Goal: Book appointment/travel/reservation

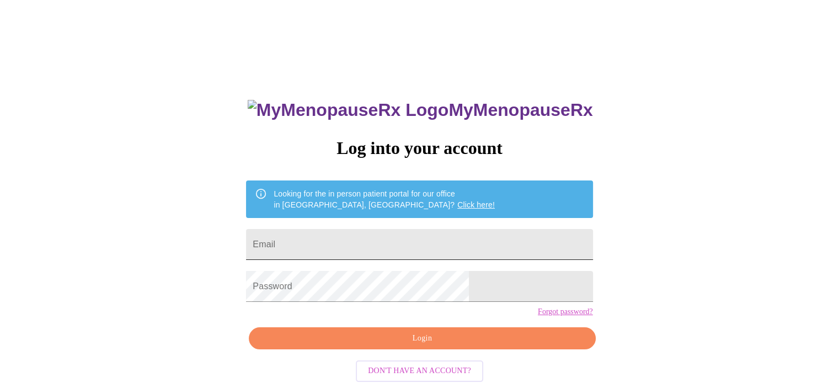
click at [401, 242] on input "Email" at bounding box center [419, 244] width 347 height 31
type input "[EMAIL_ADDRESS][DOMAIN_NAME]"
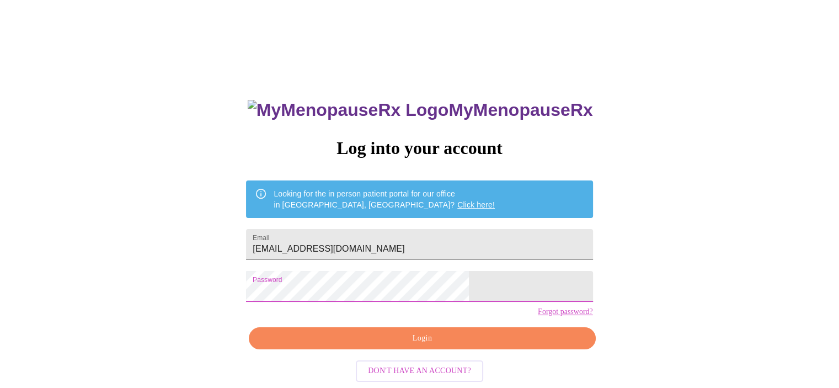
click at [447, 345] on span "Login" at bounding box center [422, 339] width 321 height 14
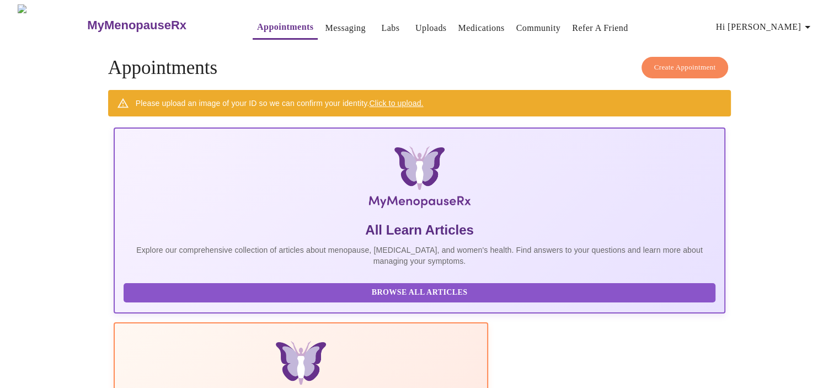
scroll to position [58, 0]
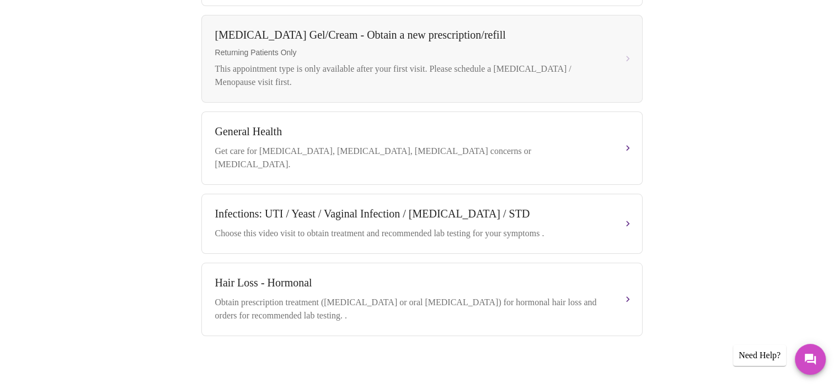
scroll to position [174, 0]
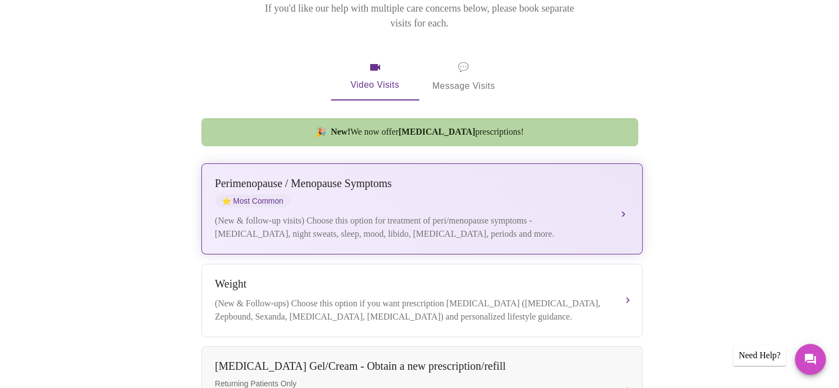
click at [456, 187] on div "[MEDICAL_DATA] / Menopause Symptoms ⭐ Most Common" at bounding box center [411, 192] width 392 height 30
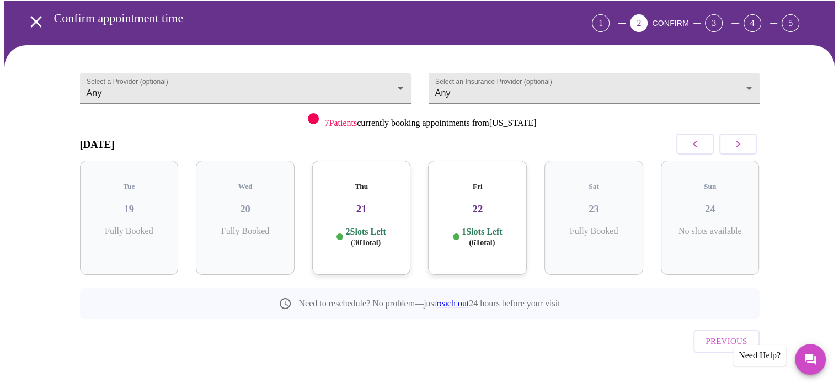
click at [374, 203] on h3 "21" at bounding box center [361, 209] width 81 height 12
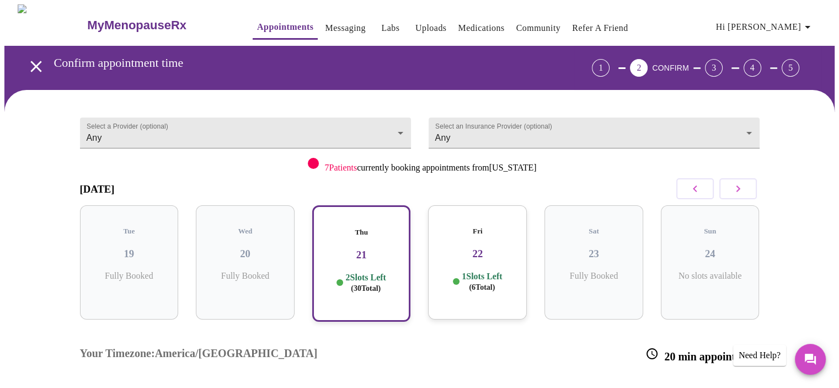
scroll to position [110, 0]
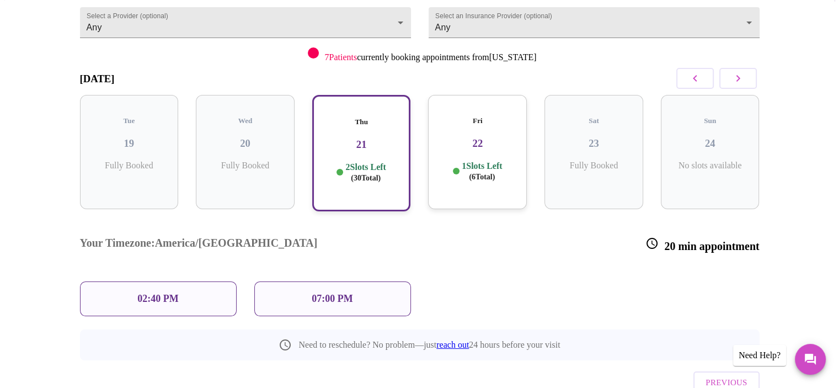
click at [738, 77] on icon "button" at bounding box center [738, 78] width 4 height 7
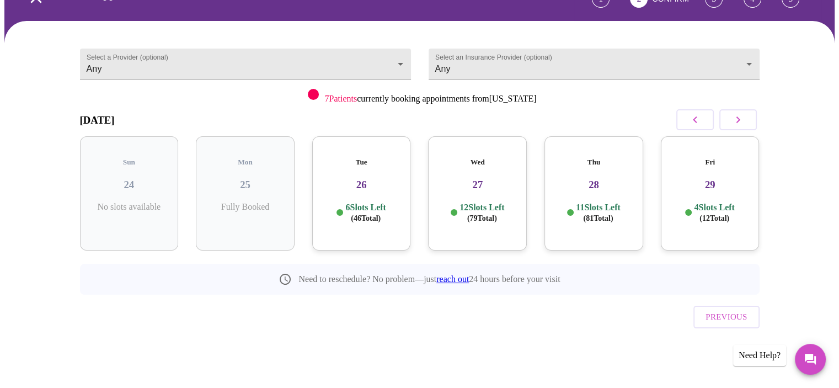
scroll to position [45, 0]
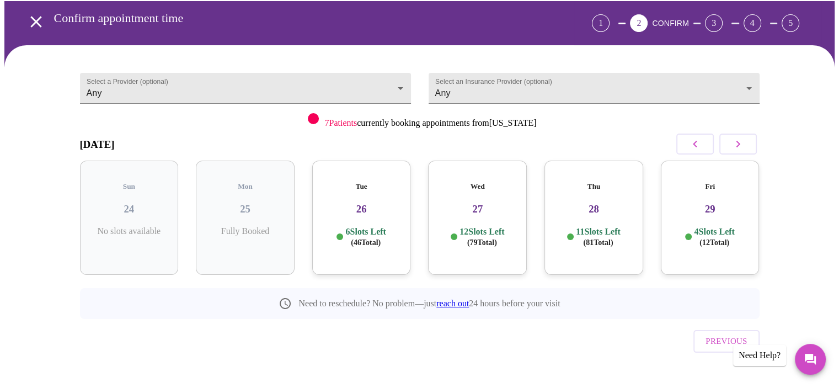
click at [706, 136] on button "button" at bounding box center [695, 144] width 38 height 21
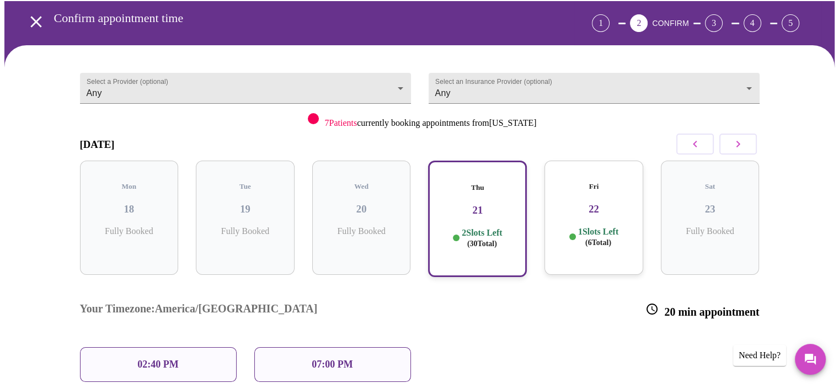
click at [585, 203] on h3 "22" at bounding box center [593, 209] width 81 height 12
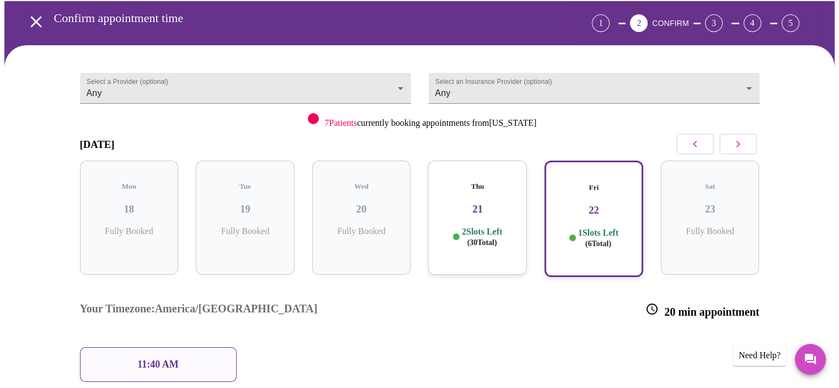
click at [500, 203] on h3 "21" at bounding box center [477, 209] width 81 height 12
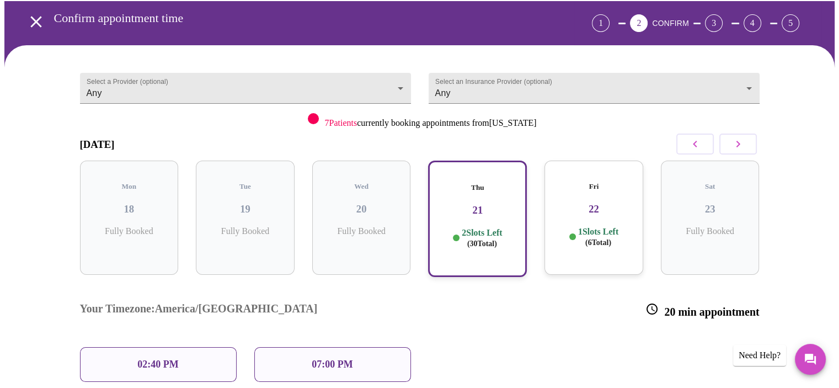
click at [607, 203] on h3 "22" at bounding box center [593, 209] width 81 height 12
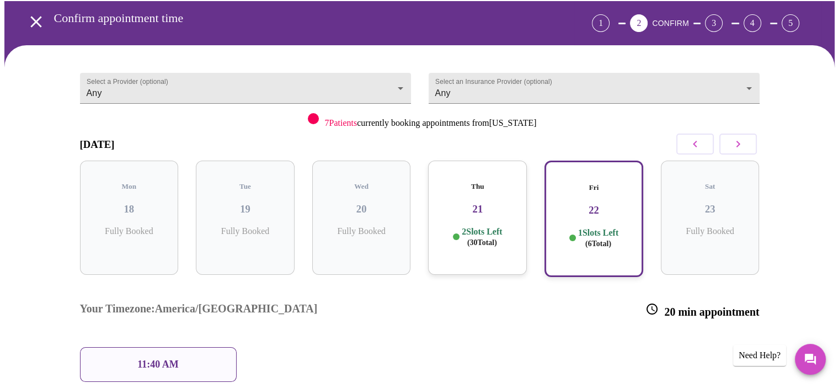
click at [744, 142] on icon "button" at bounding box center [738, 143] width 13 height 13
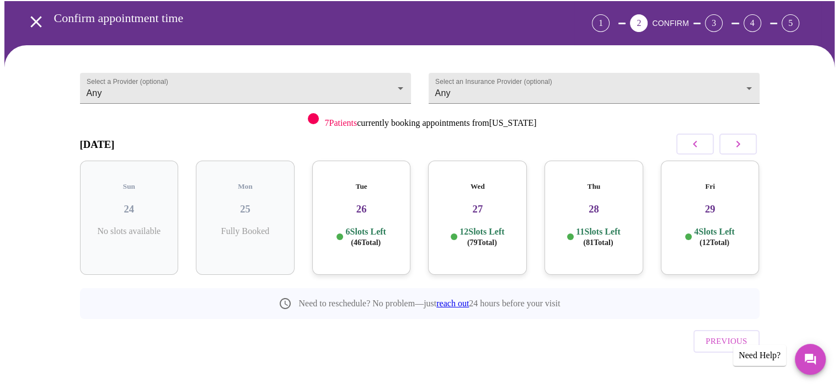
click at [364, 203] on h3 "26" at bounding box center [361, 209] width 81 height 12
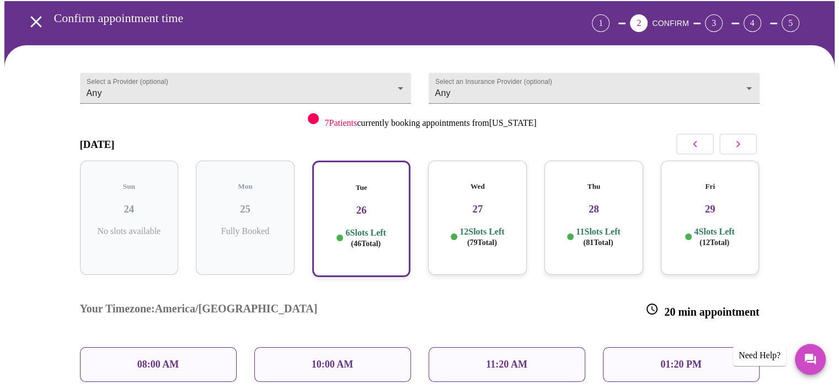
scroll to position [100, 0]
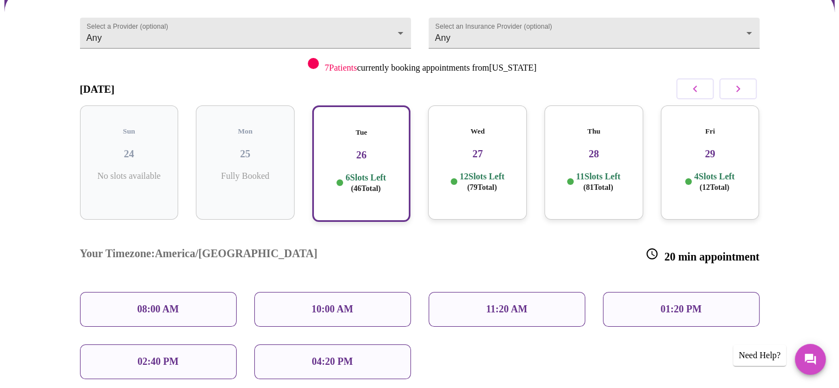
click at [483, 148] on h3 "27" at bounding box center [477, 154] width 81 height 12
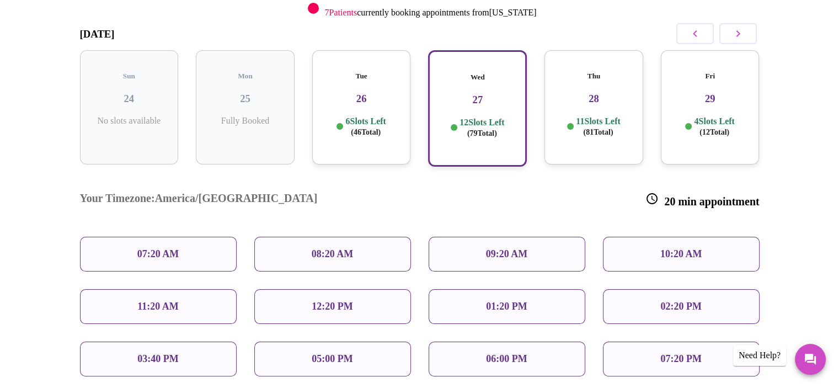
scroll to position [0, 0]
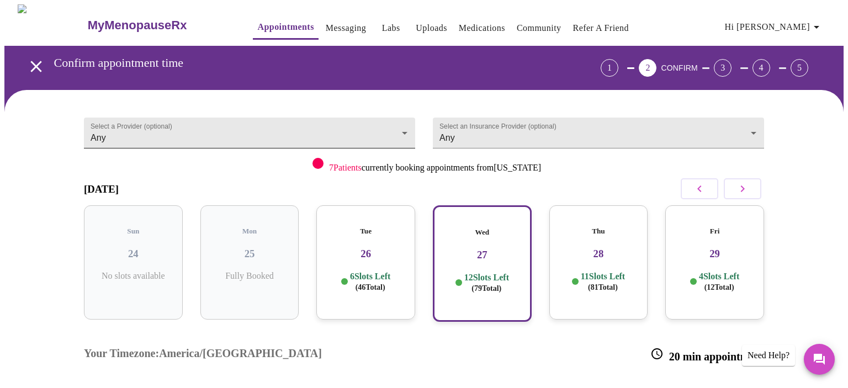
click at [402, 125] on body "MyMenopauseRx Appointments Messaging Labs Uploads Medications Community Refer a…" at bounding box center [423, 334] width 839 height 660
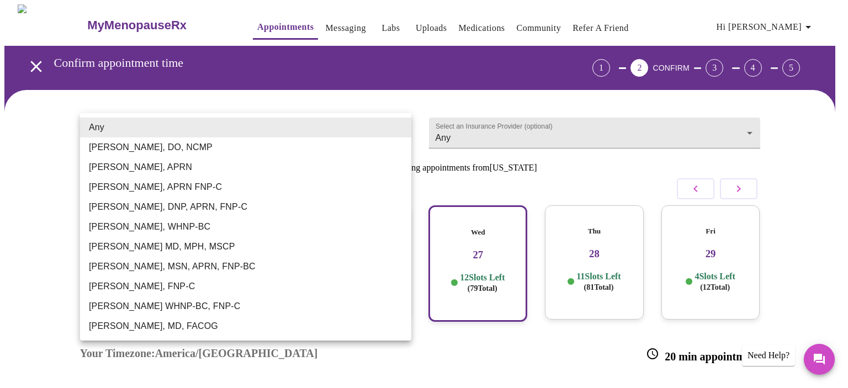
click at [402, 125] on li "Any" at bounding box center [245, 128] width 331 height 20
click at [399, 127] on body "MyMenopauseRx Appointments Messaging Labs Uploads Medications Community Refer a…" at bounding box center [423, 334] width 839 height 660
click at [749, 126] on div at bounding box center [424, 194] width 848 height 388
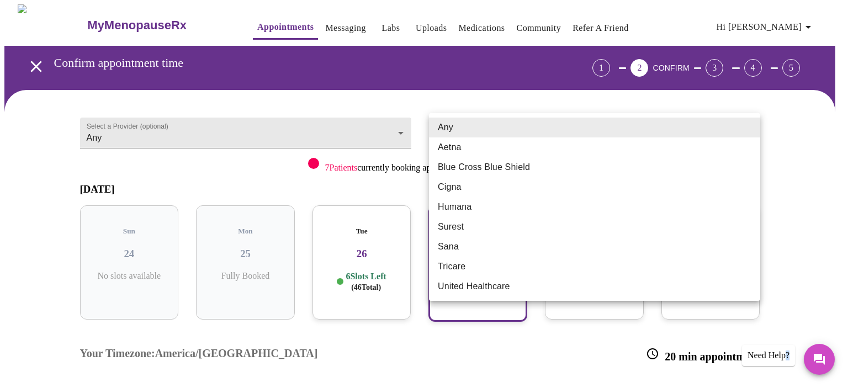
click at [749, 126] on body "MyMenopauseRx Appointments Messaging Labs Uploads Medications Community Refer a…" at bounding box center [423, 334] width 839 height 660
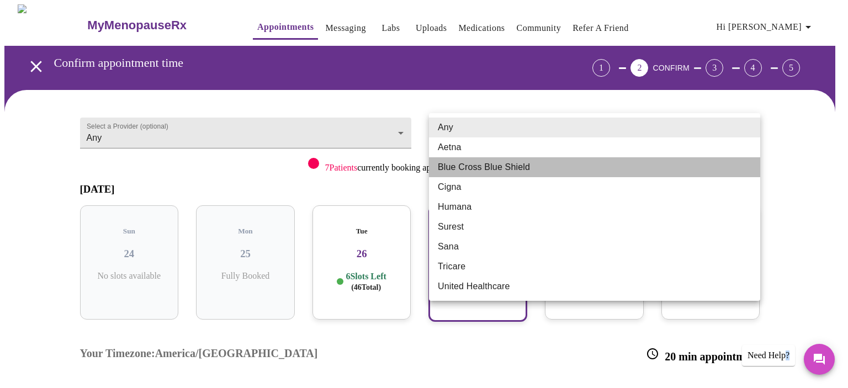
click at [530, 167] on li "Blue Cross Blue Shield" at bounding box center [594, 167] width 331 height 20
type input "Blue Cross Blue Shield"
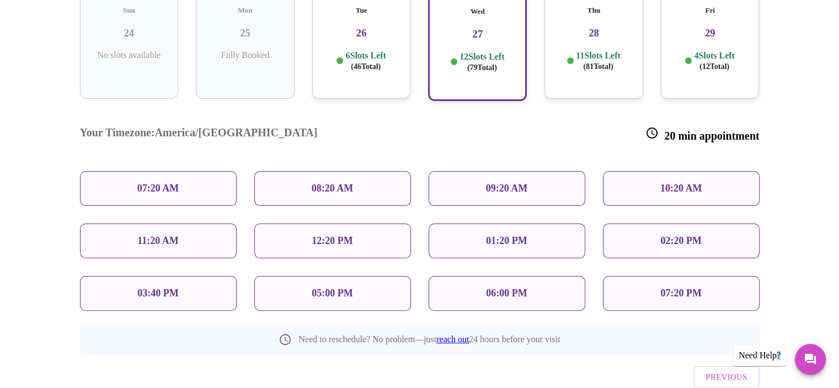
scroll to position [245, 0]
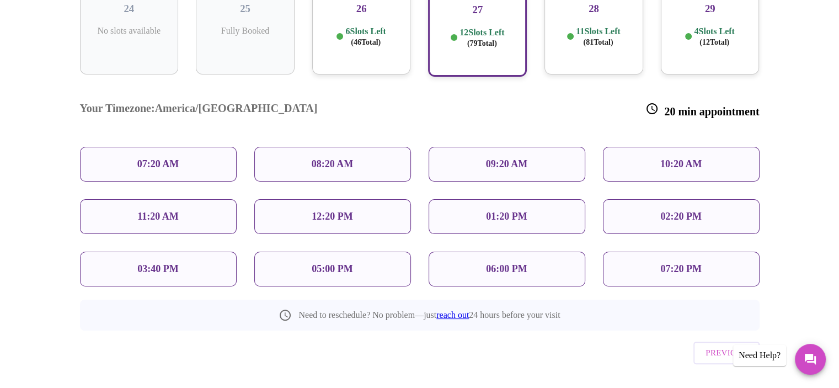
click at [331, 211] on p "12:20 PM" at bounding box center [332, 217] width 41 height 12
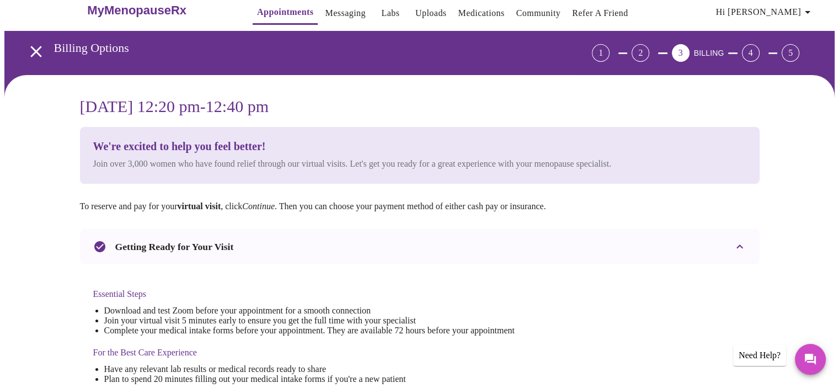
scroll to position [0, 0]
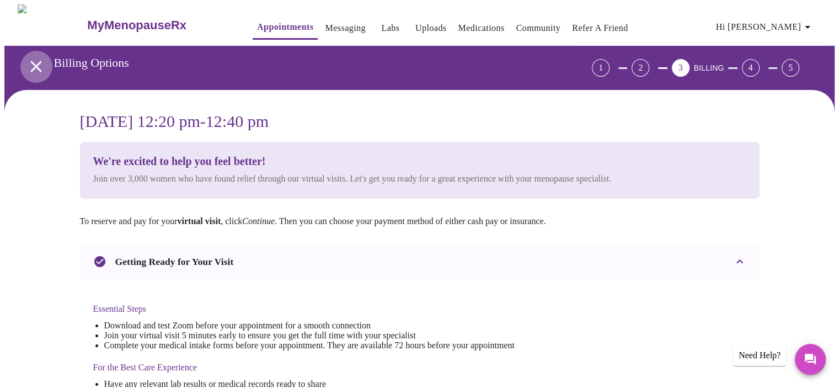
click at [34, 61] on icon "open drawer" at bounding box center [35, 66] width 11 height 11
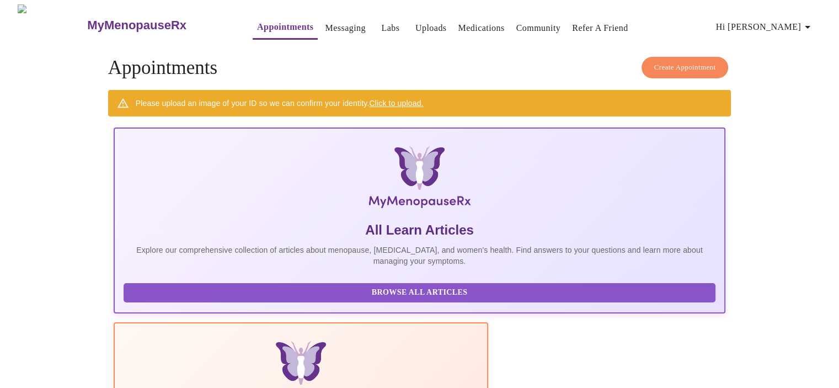
scroll to position [58, 0]
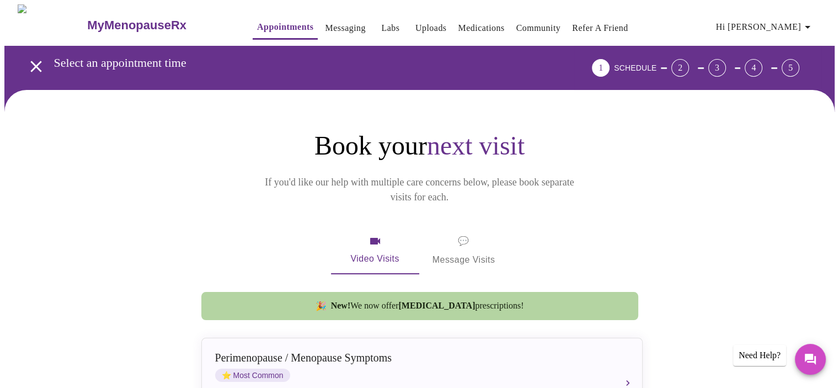
scroll to position [55, 0]
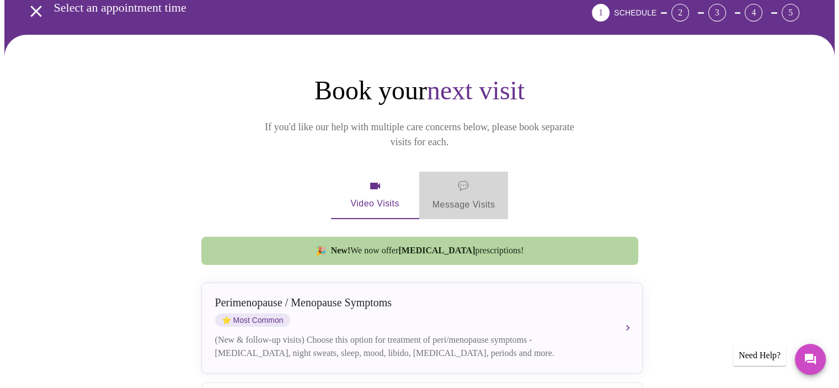
click at [454, 179] on span "💬 Message Visits" at bounding box center [464, 195] width 63 height 34
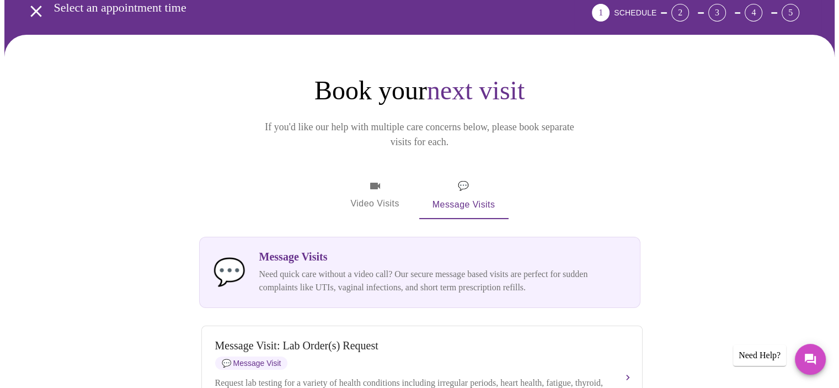
click at [376, 179] on span "Video Visits" at bounding box center [375, 195] width 62 height 32
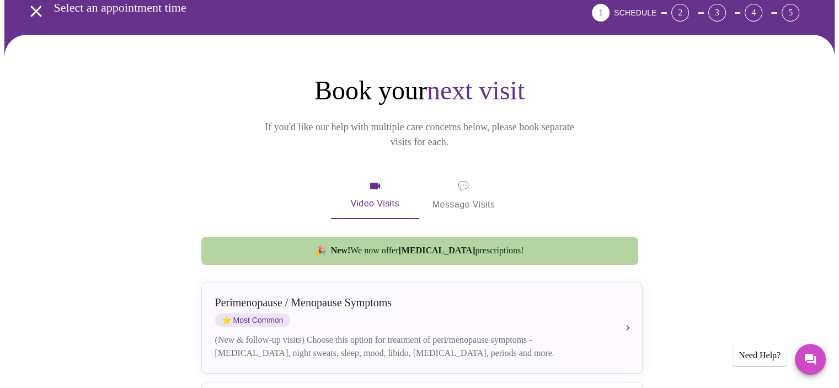
scroll to position [0, 0]
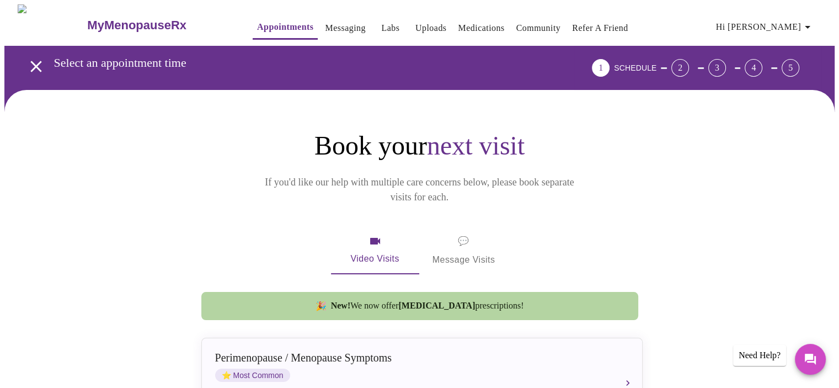
click at [257, 25] on link "Appointments" at bounding box center [285, 26] width 56 height 15
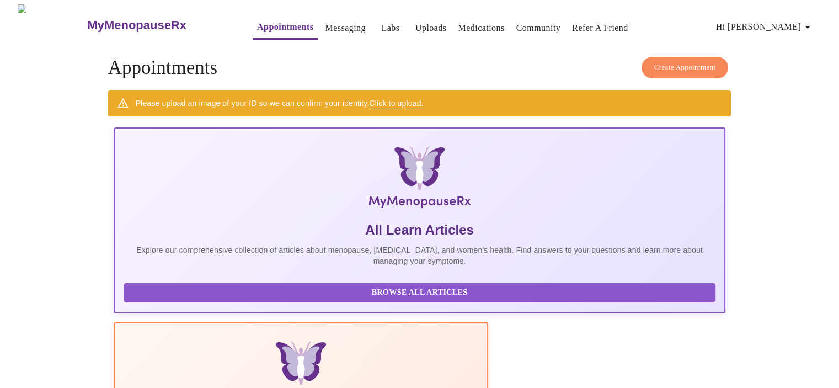
scroll to position [58, 0]
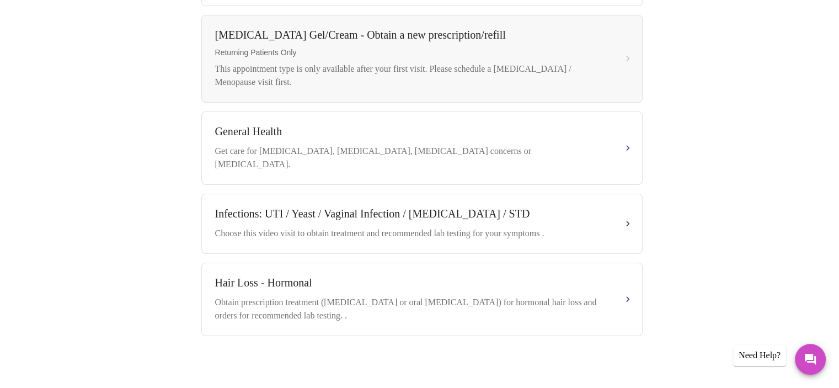
scroll to position [174, 0]
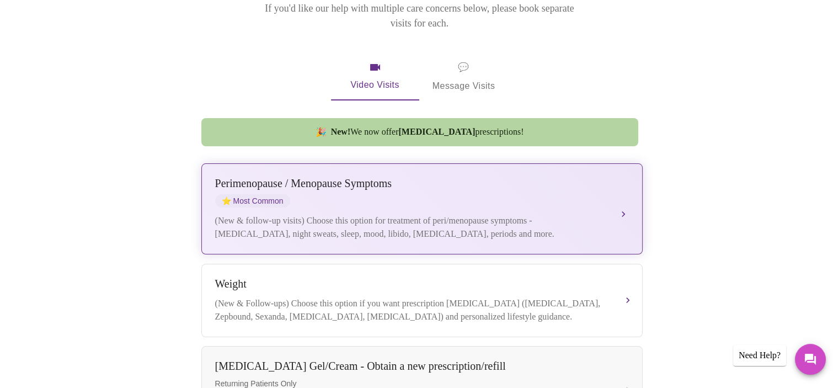
click at [562, 191] on div "[MEDICAL_DATA] / Menopause Symptoms ⭐ Most Common" at bounding box center [411, 192] width 392 height 30
